Goal: Task Accomplishment & Management: Manage account settings

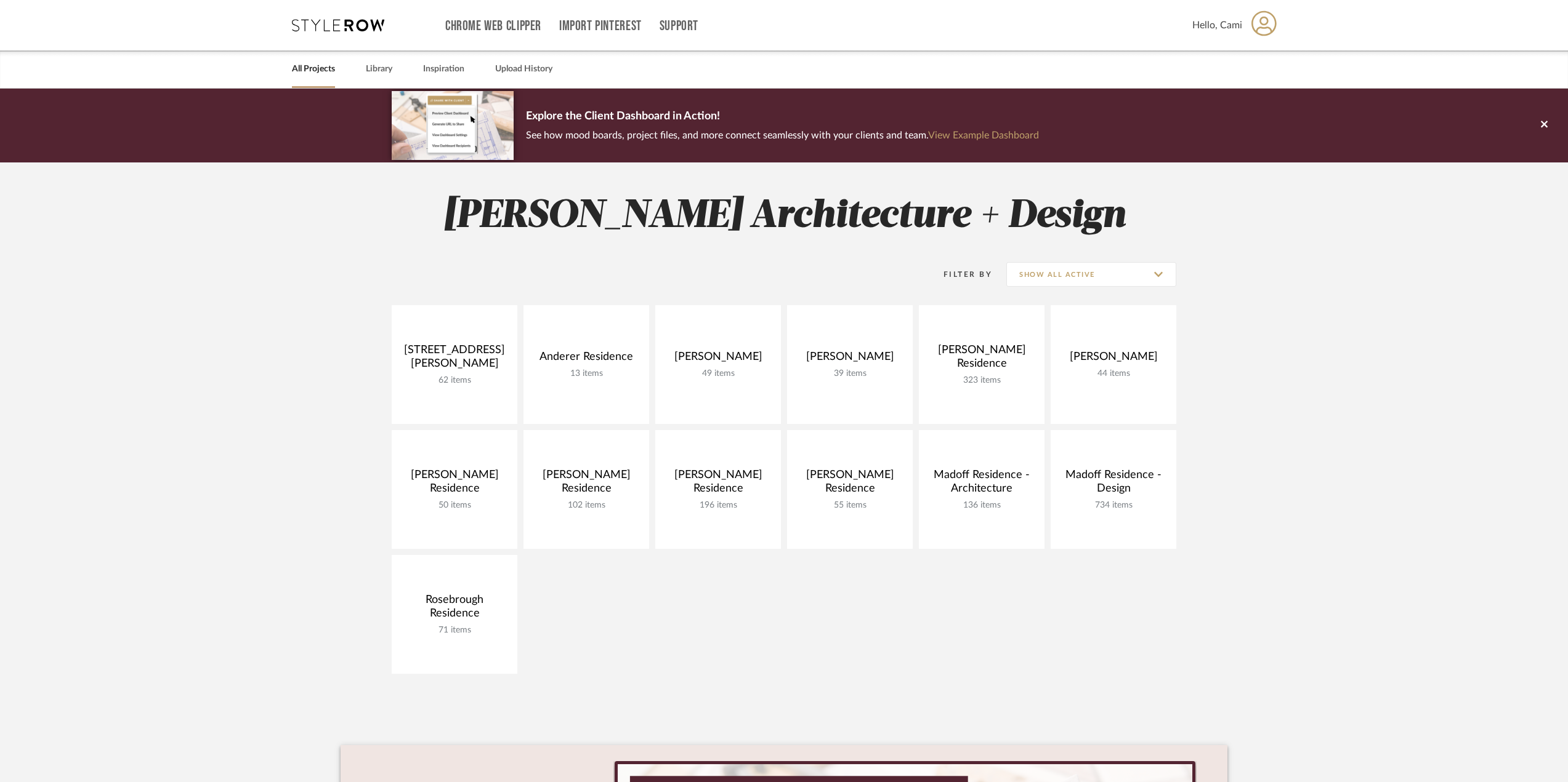
click at [1242, 21] on div "Hello, Cami" at bounding box center [1234, 25] width 85 height 39
click at [1225, 90] on span "Notifications" at bounding box center [1235, 89] width 66 height 10
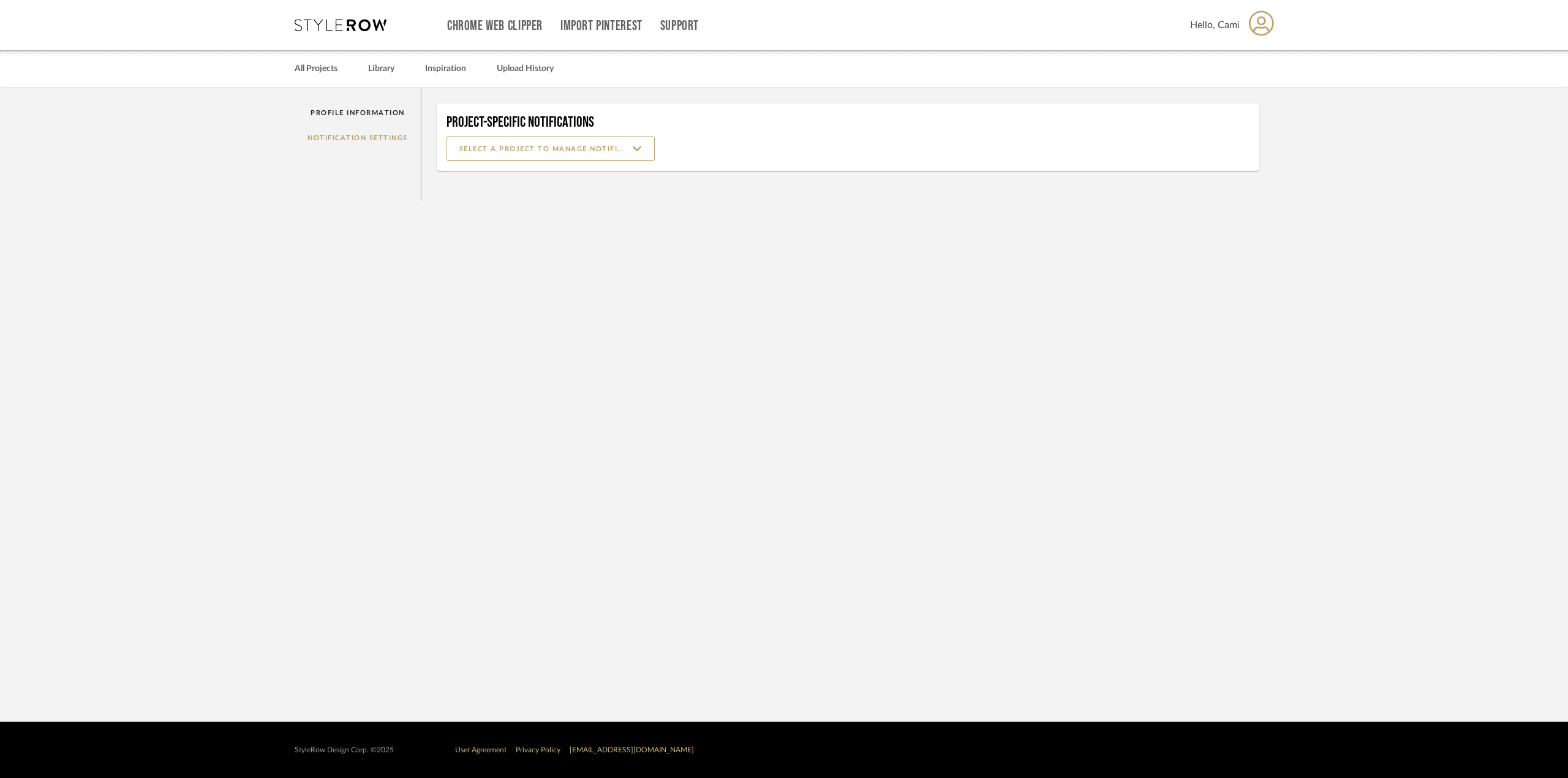
click at [392, 137] on div "Profile Information Notification Settings" at bounding box center [358, 145] width 127 height 113
click at [390, 137] on div "Profile Information Notification Settings" at bounding box center [358, 145] width 127 height 113
click at [489, 152] on input at bounding box center [551, 148] width 208 height 24
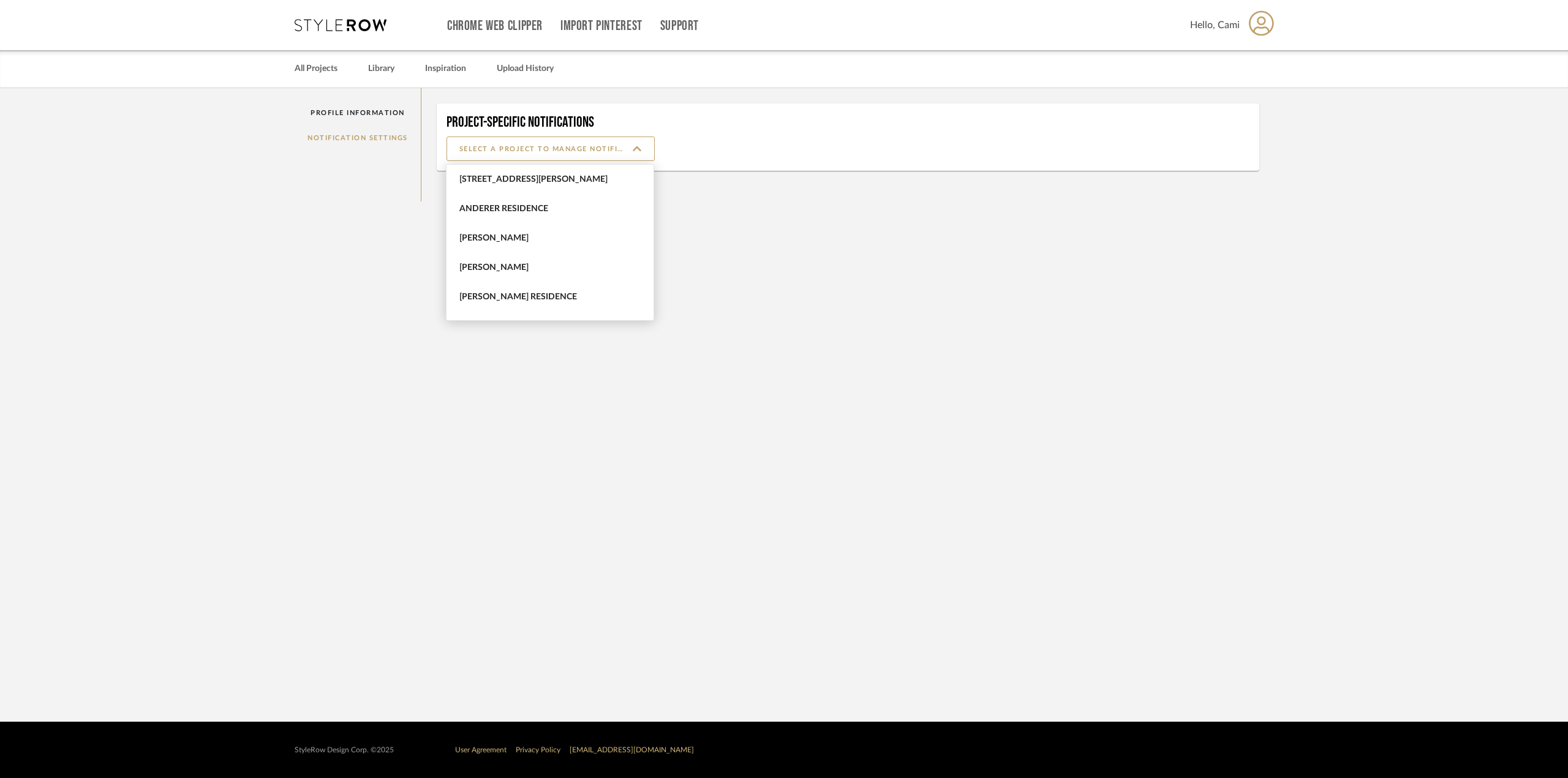
drag, startPoint x: 434, startPoint y: 144, endPoint x: 427, endPoint y: 144, distance: 7.0
click at [429, 144] on div "Project-Specific Notifications" at bounding box center [848, 145] width 854 height 113
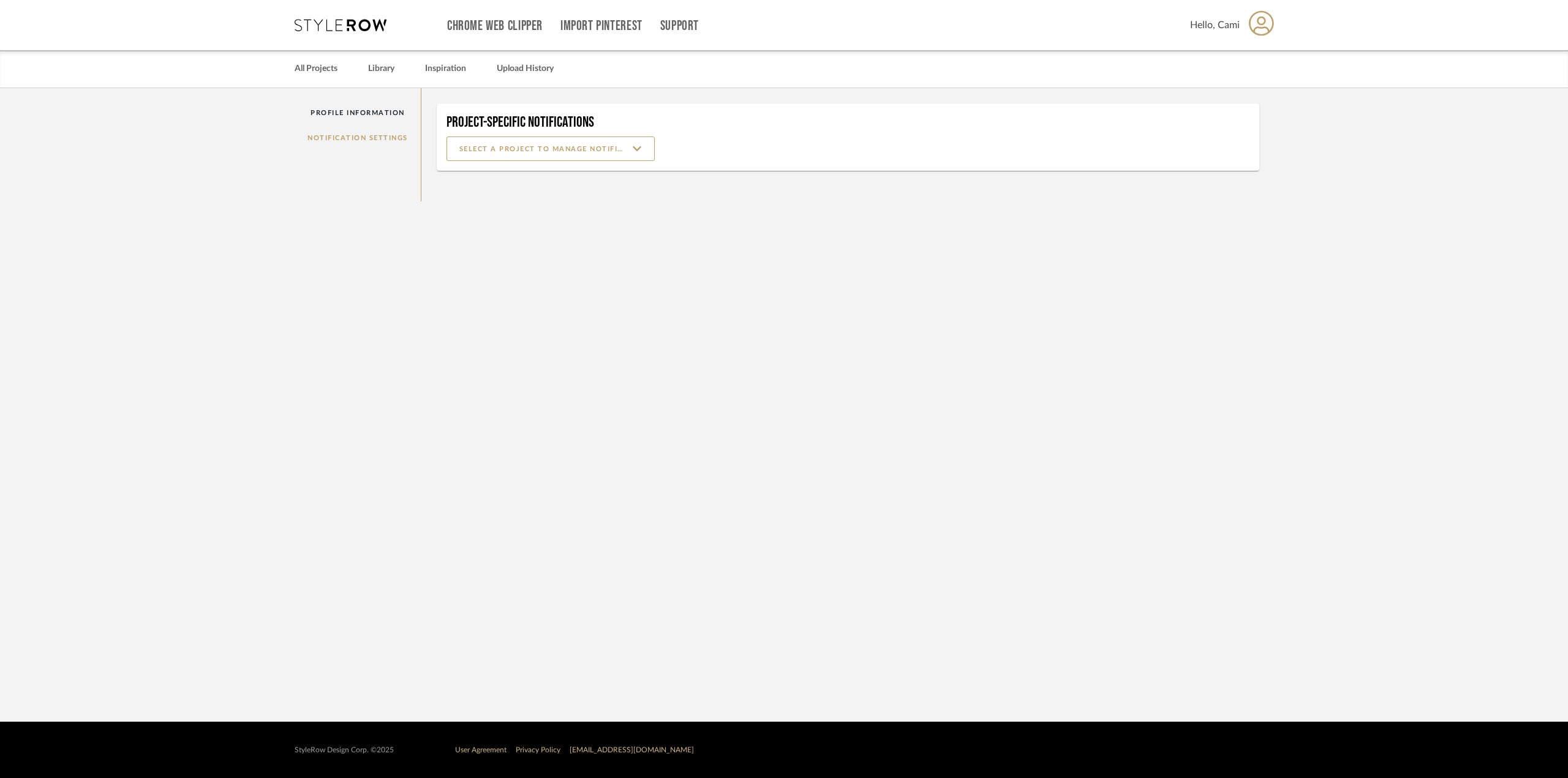
click at [377, 133] on div "Profile Information Notification Settings" at bounding box center [358, 145] width 127 height 113
click at [493, 154] on input at bounding box center [551, 148] width 208 height 24
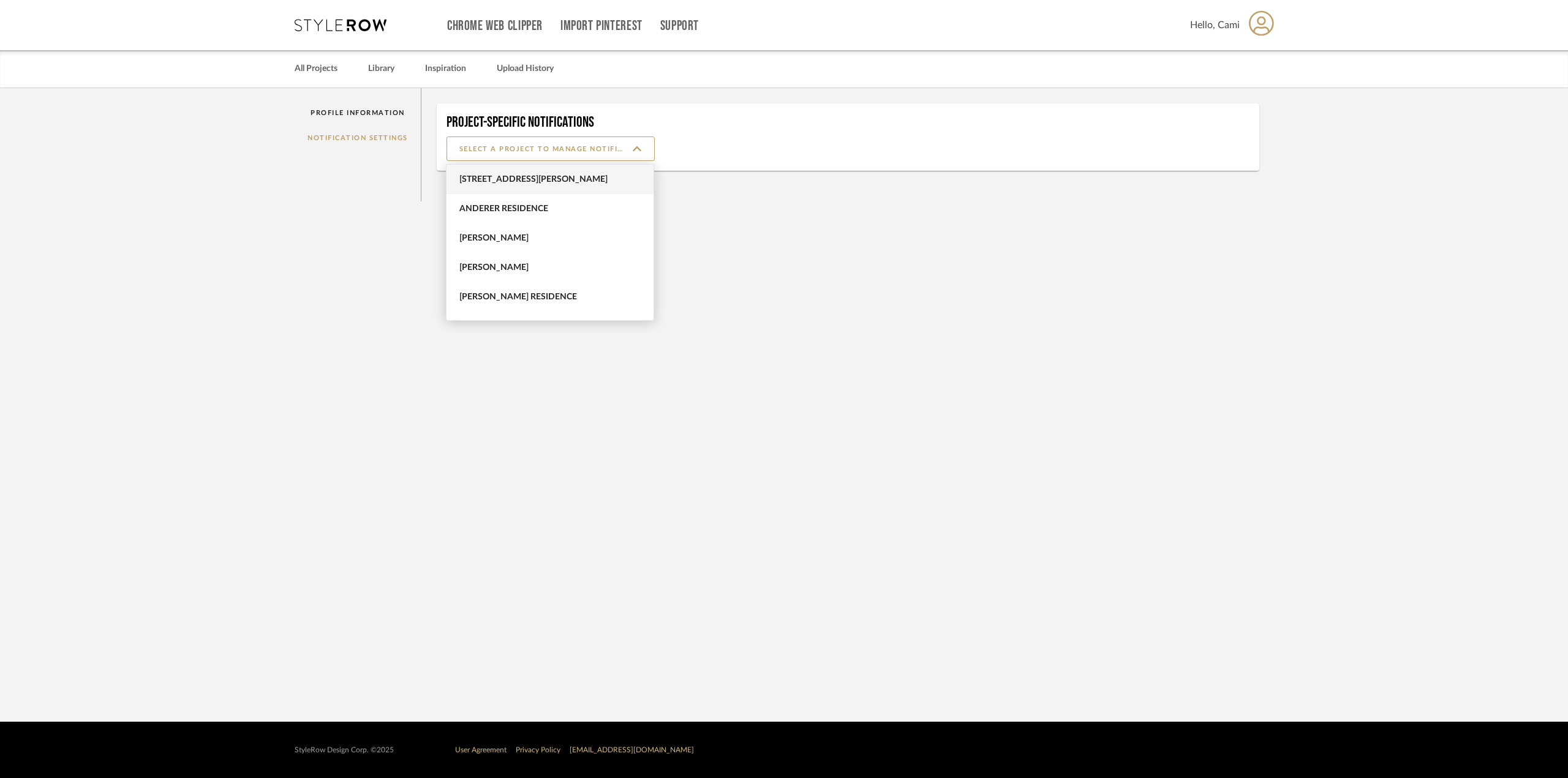
click at [528, 179] on span "[STREET_ADDRESS][PERSON_NAME]" at bounding box center [551, 179] width 184 height 10
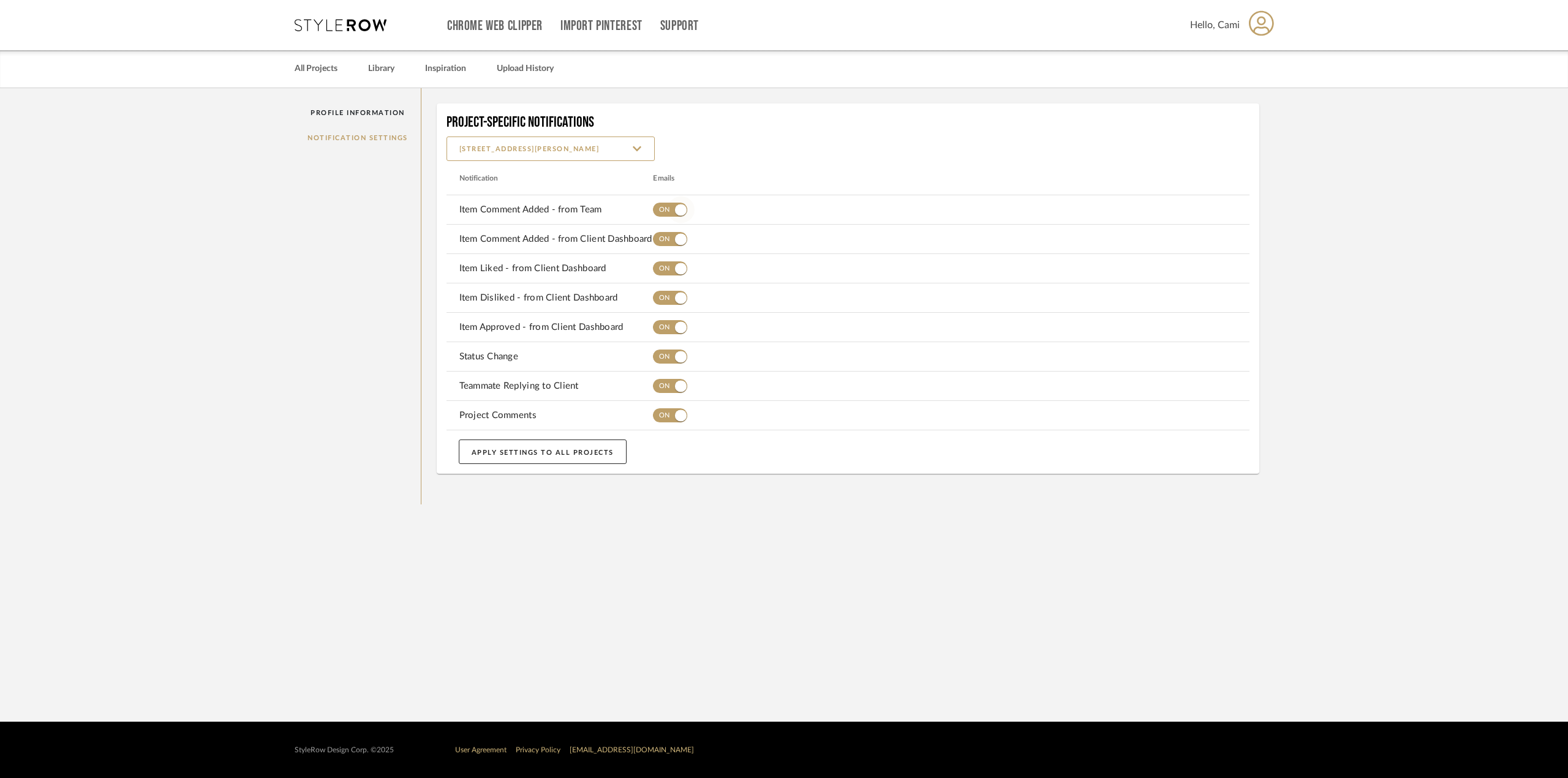
click at [667, 209] on button "button" at bounding box center [670, 209] width 34 height 24
click at [664, 241] on span "button" at bounding box center [670, 239] width 34 height 14
drag, startPoint x: 672, startPoint y: 267, endPoint x: 670, endPoint y: 292, distance: 25.1
click at [672, 271] on span "button" at bounding box center [681, 269] width 27 height 27
drag, startPoint x: 670, startPoint y: 294, endPoint x: 667, endPoint y: 329, distance: 35.1
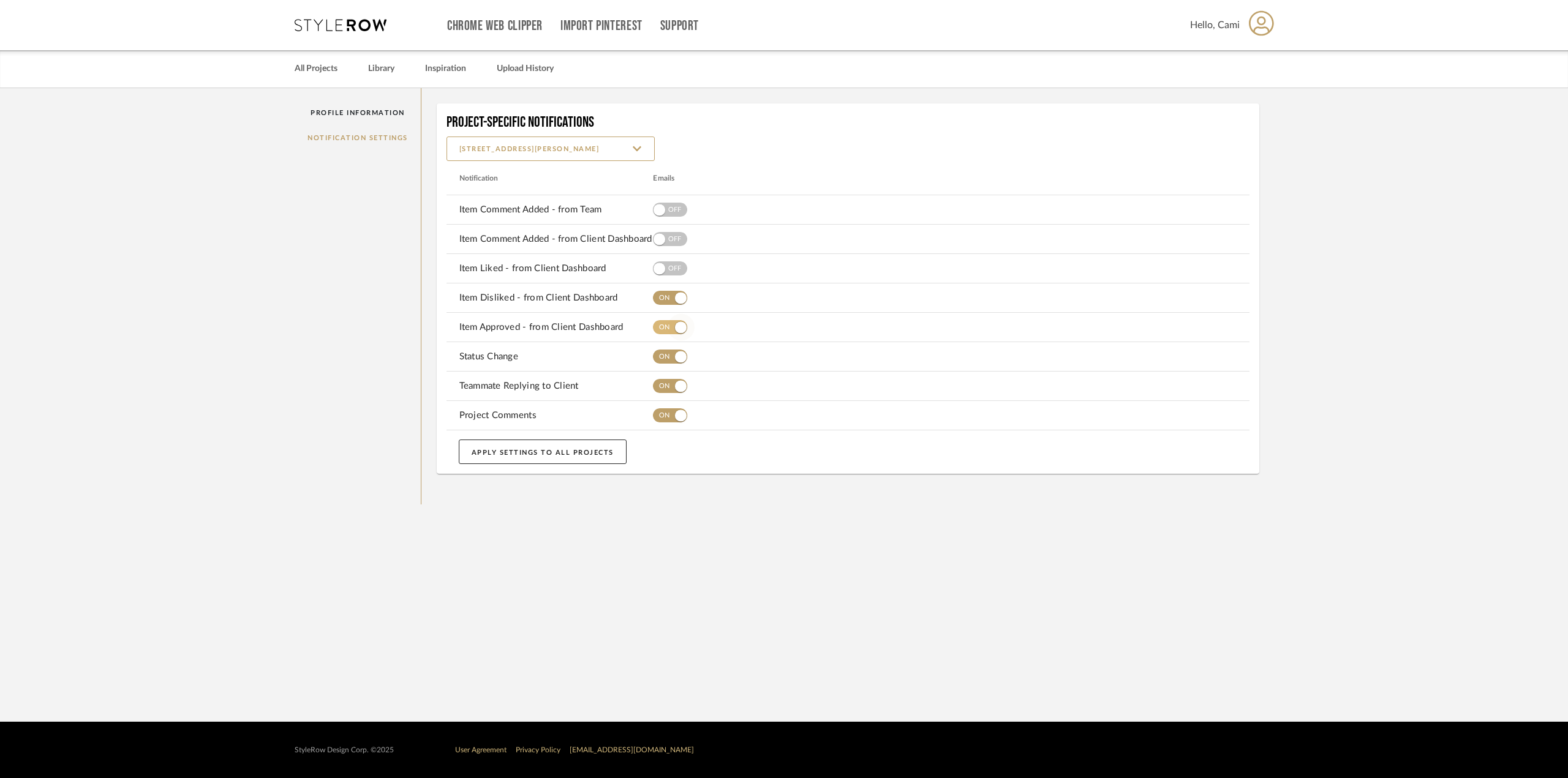
click at [670, 295] on span "button" at bounding box center [681, 298] width 27 height 27
drag, startPoint x: 672, startPoint y: 329, endPoint x: 672, endPoint y: 345, distance: 16.0
click at [672, 341] on mat-row "Item Approved - from Client Dashboard" at bounding box center [848, 327] width 803 height 29
drag, startPoint x: 671, startPoint y: 356, endPoint x: 667, endPoint y: 372, distance: 16.5
click at [670, 358] on span "button" at bounding box center [681, 357] width 27 height 27
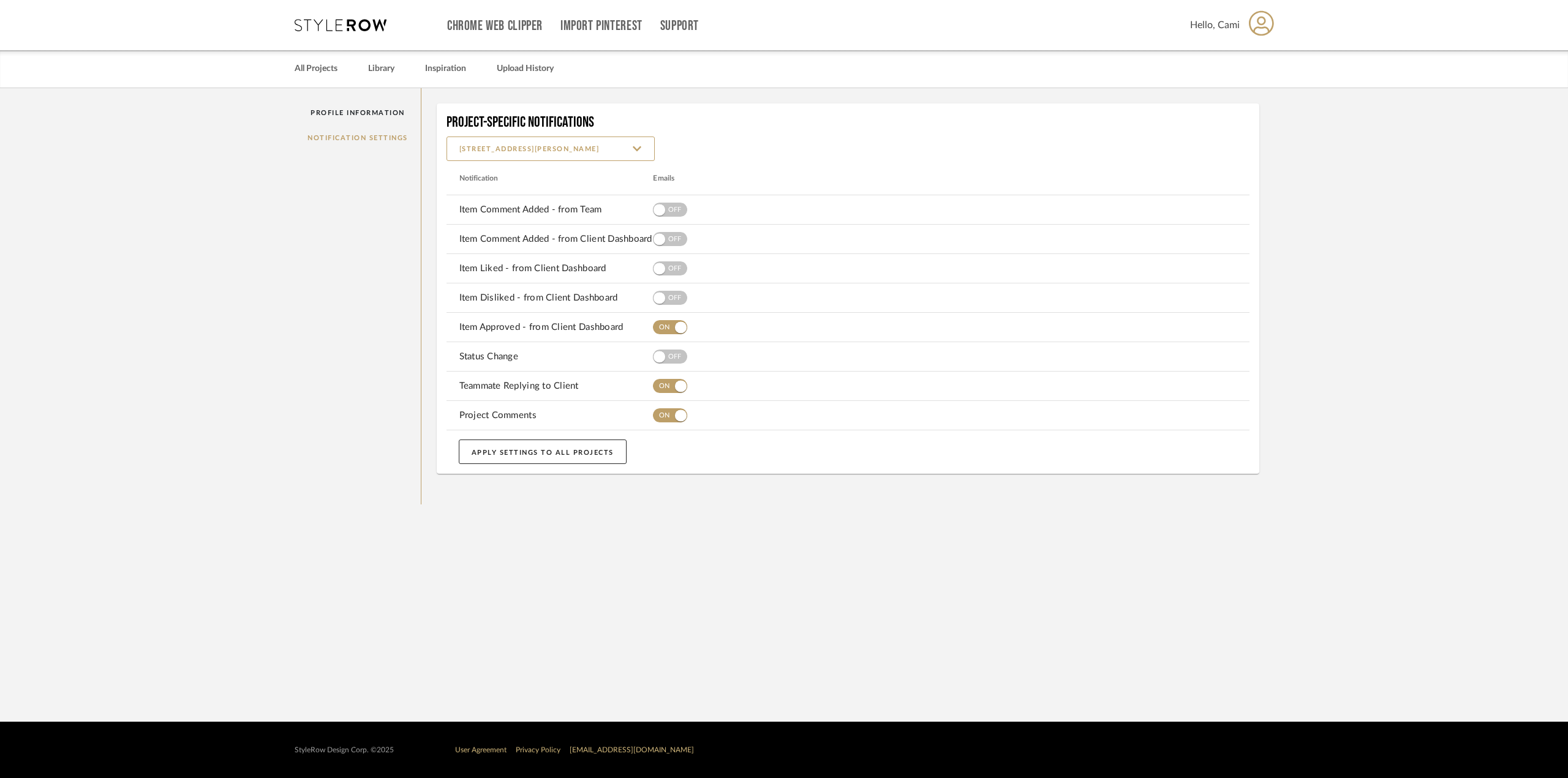
drag, startPoint x: 678, startPoint y: 334, endPoint x: 676, endPoint y: 343, distance: 9.2
click at [676, 343] on mat-table "Notification Emails Item Comment Added - from Team Item Comment Added - from Cl…" at bounding box center [848, 295] width 803 height 269
drag, startPoint x: 684, startPoint y: 388, endPoint x: 677, endPoint y: 338, distance: 50.5
click at [683, 388] on span "button" at bounding box center [681, 386] width 12 height 12
click at [679, 324] on span "button" at bounding box center [681, 327] width 12 height 12
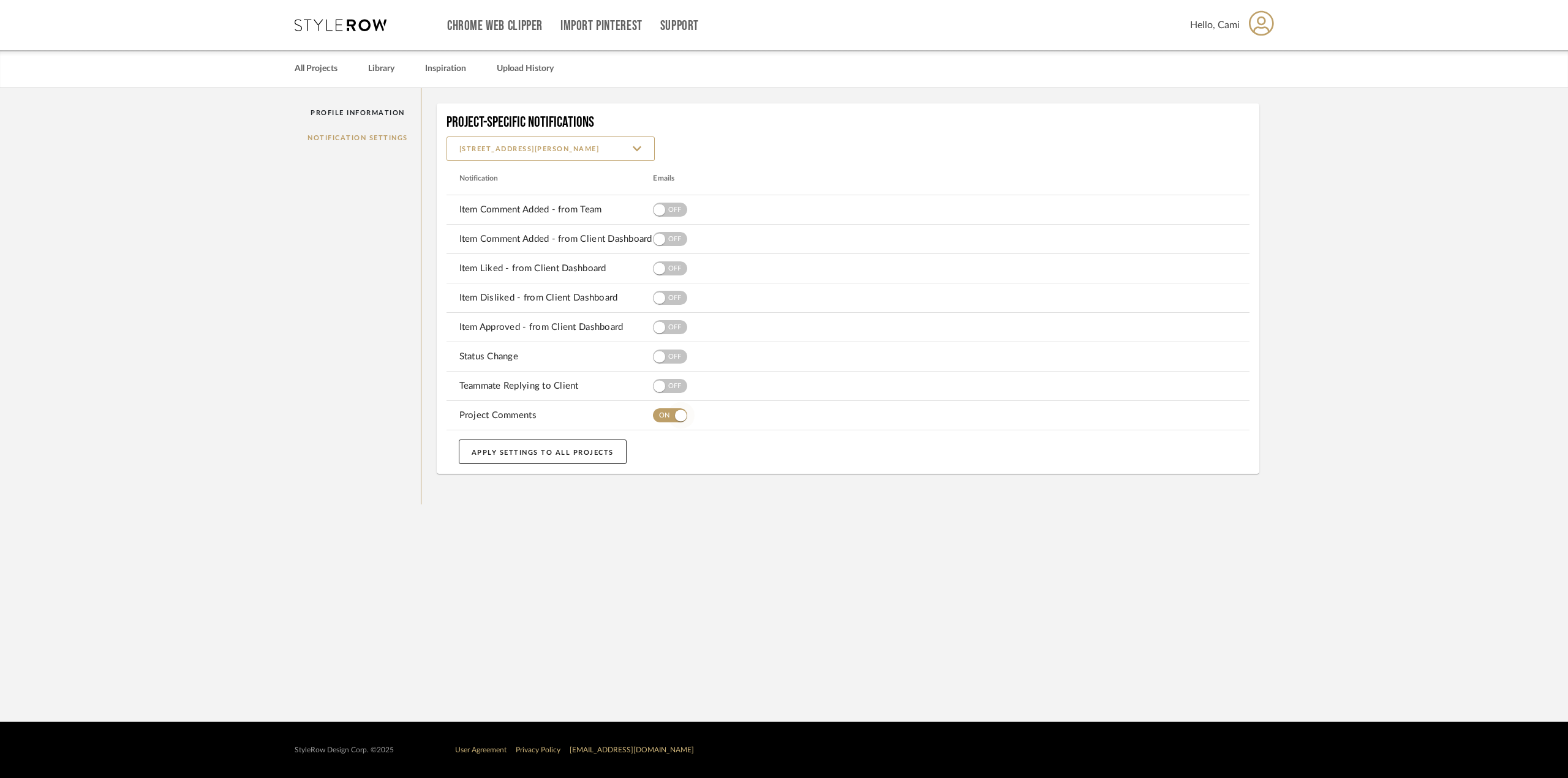
drag, startPoint x: 678, startPoint y: 402, endPoint x: 672, endPoint y: 417, distance: 16.2
click at [678, 403] on span "button" at bounding box center [681, 416] width 27 height 27
click at [593, 450] on button "APPLY SETTINGS TO ALL PROJECTS" at bounding box center [542, 451] width 167 height 24
click at [587, 140] on input "[STREET_ADDRESS][PERSON_NAME]" at bounding box center [551, 148] width 208 height 24
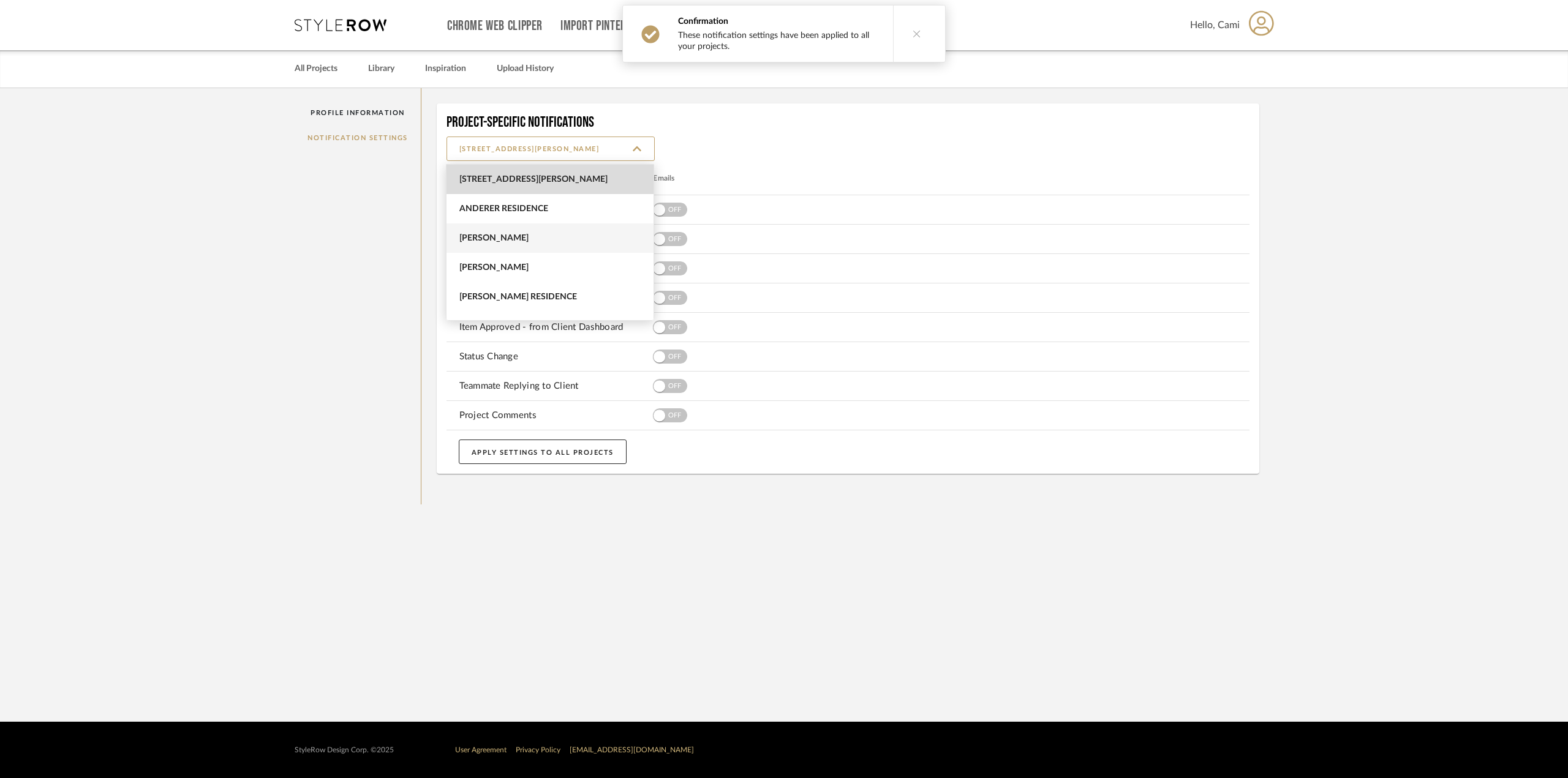
click at [555, 239] on span "[PERSON_NAME]" at bounding box center [551, 238] width 184 height 10
type input "[PERSON_NAME]"
drag, startPoint x: 662, startPoint y: 216, endPoint x: 652, endPoint y: 244, distance: 29.7
click at [660, 223] on span "button" at bounding box center [660, 210] width 27 height 27
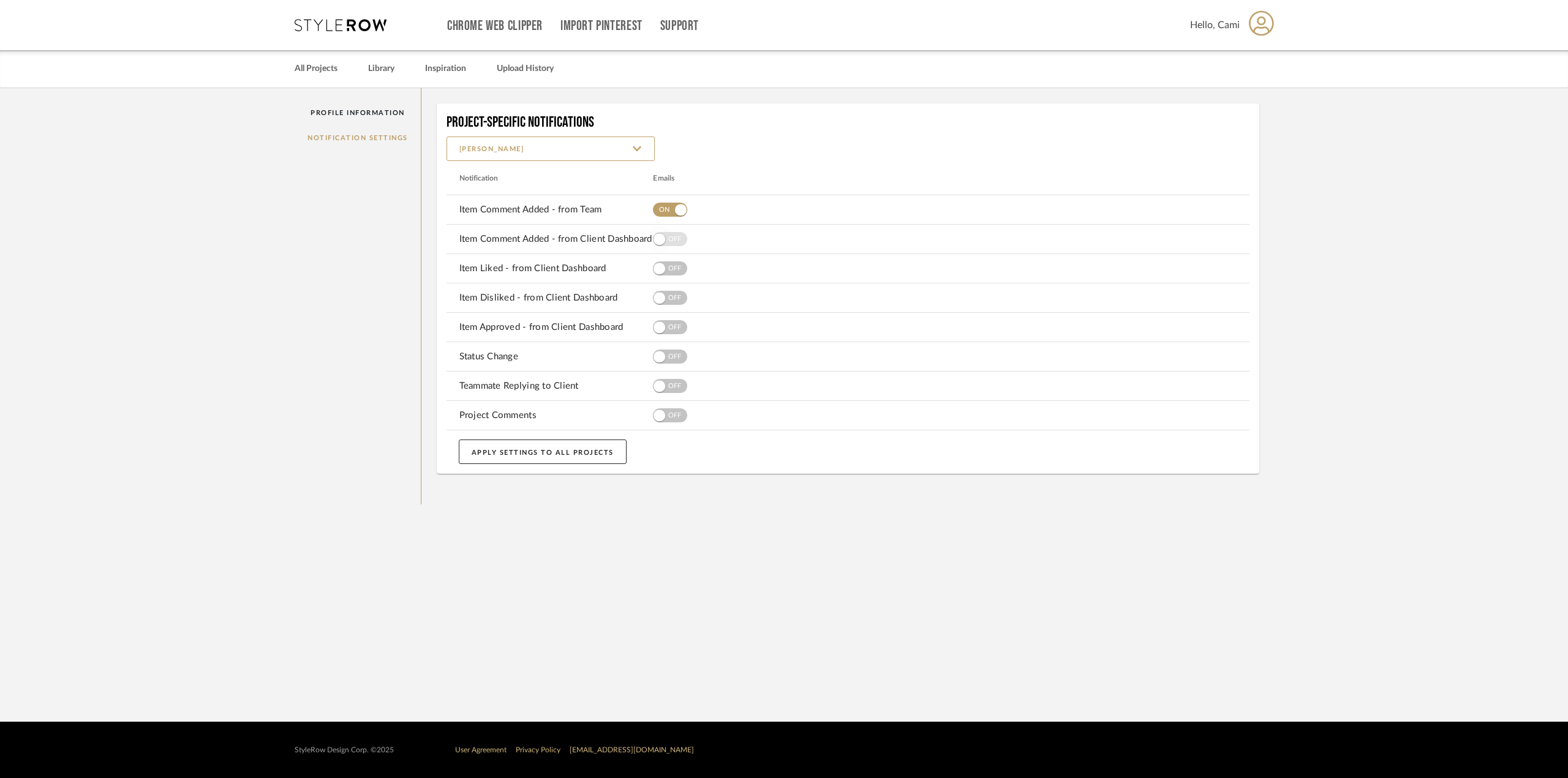
click at [665, 239] on span "button" at bounding box center [659, 239] width 12 height 12
drag, startPoint x: 661, startPoint y: 269, endPoint x: 662, endPoint y: 301, distance: 32.0
click at [660, 273] on span "button" at bounding box center [659, 268] width 12 height 12
click at [662, 303] on span "button" at bounding box center [659, 297] width 12 height 12
drag, startPoint x: 667, startPoint y: 329, endPoint x: 662, endPoint y: 355, distance: 26.5
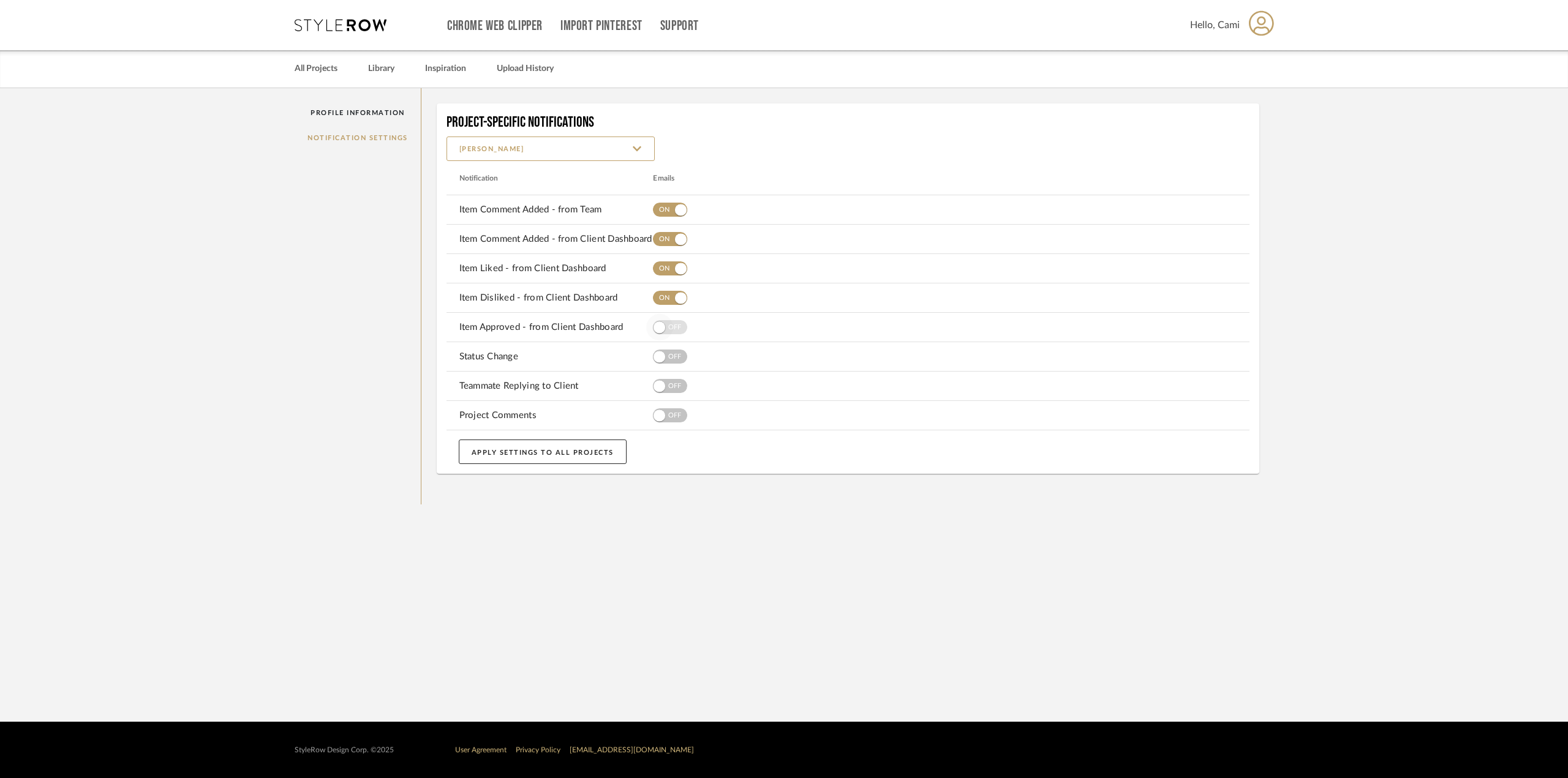
click at [667, 329] on span "button" at bounding box center [660, 327] width 27 height 27
click at [665, 359] on span "button" at bounding box center [659, 356] width 12 height 12
drag, startPoint x: 667, startPoint y: 387, endPoint x: 665, endPoint y: 399, distance: 12.2
click at [667, 387] on span "button" at bounding box center [660, 387] width 27 height 27
click at [667, 408] on span "button" at bounding box center [660, 416] width 27 height 27
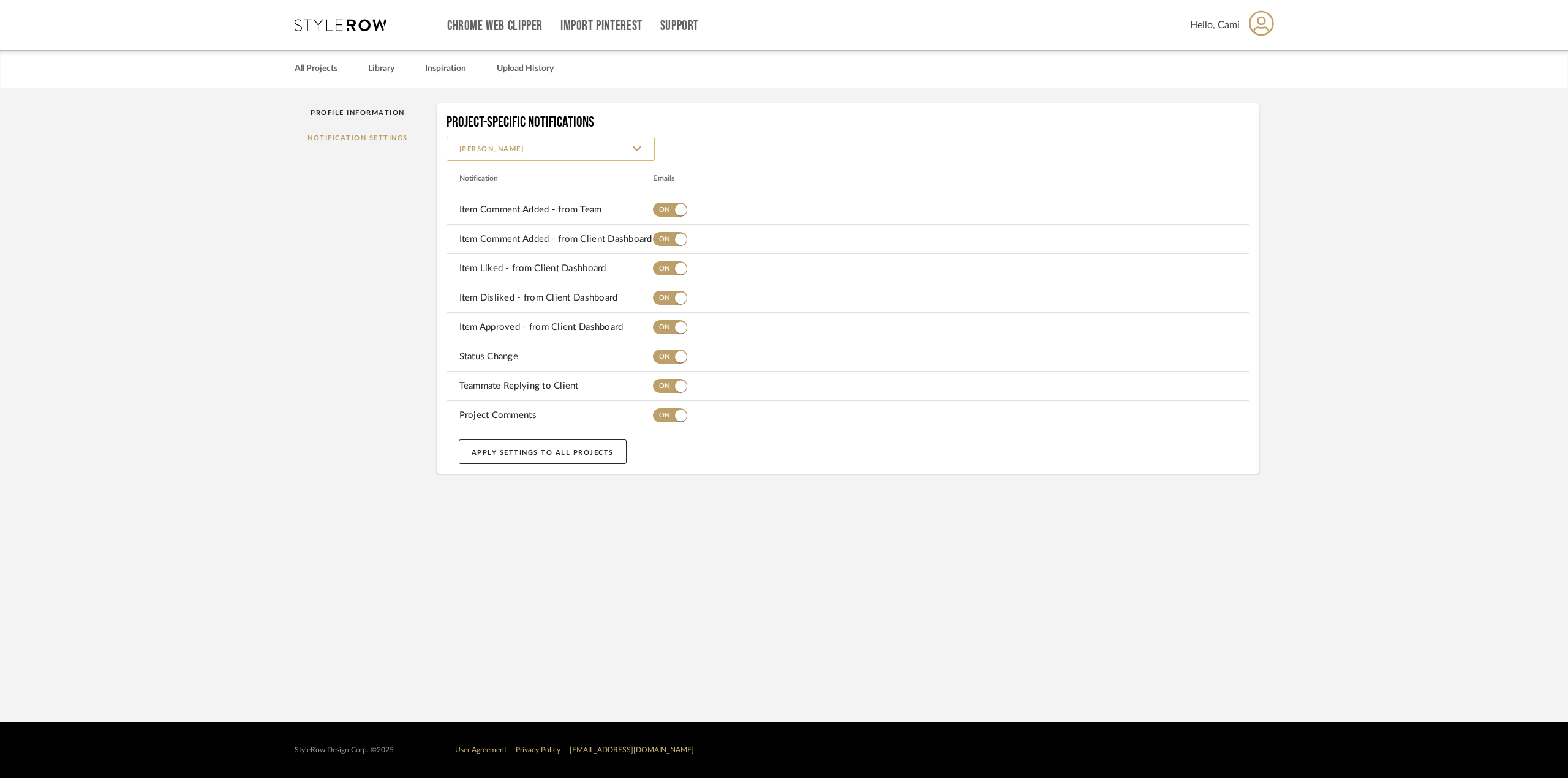
click at [531, 147] on input "[PERSON_NAME]" at bounding box center [551, 148] width 208 height 24
drag, startPoint x: 210, startPoint y: 219, endPoint x: 174, endPoint y: 57, distance: 166.0
click at [206, 209] on team-layout-default "Profile Information Notification Settings Project-Specific Notifications [PERSO…" at bounding box center [784, 297] width 1568 height 416
